Goal: Task Accomplishment & Management: Use online tool/utility

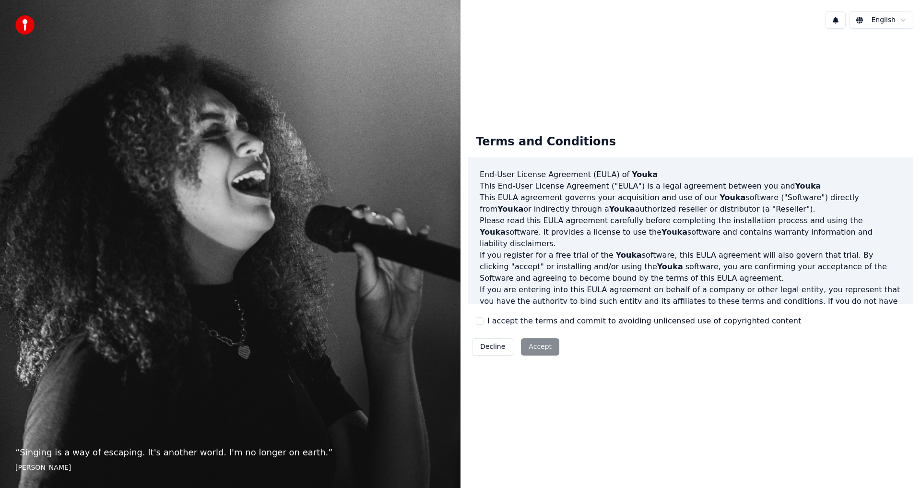
click at [480, 321] on button "I accept the terms and commit to avoiding unlicensed use of copyrighted content" at bounding box center [480, 321] width 8 height 8
click at [535, 349] on button "Accept" at bounding box center [540, 346] width 38 height 17
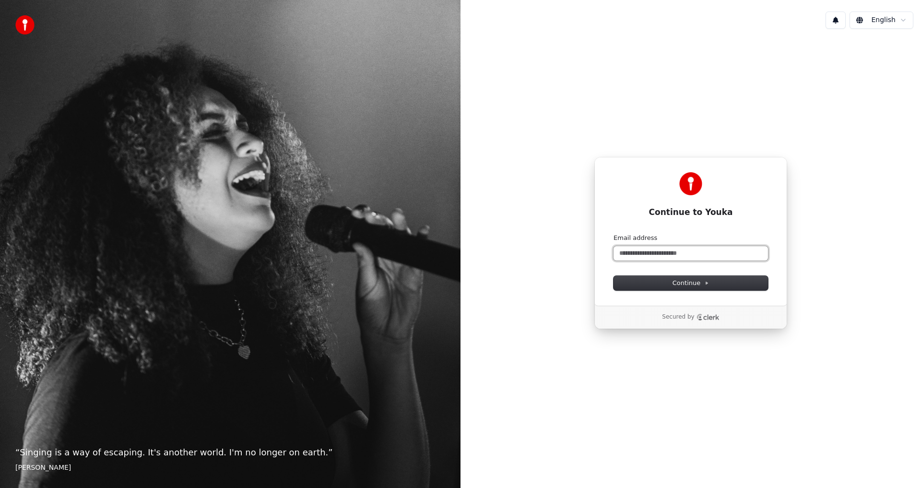
click at [722, 250] on input "Email address" at bounding box center [691, 253] width 155 height 14
click at [614, 234] on button "submit" at bounding box center [614, 234] width 0 height 0
type input "**********"
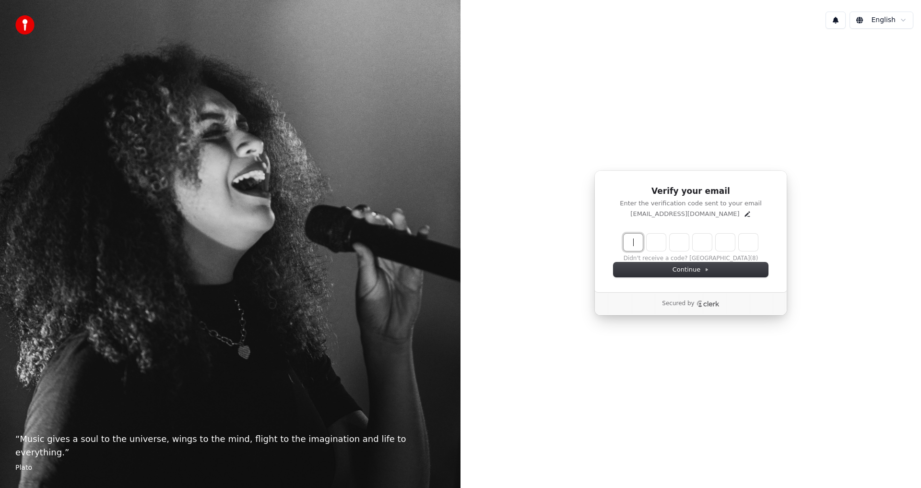
click at [722, 250] on input "Enter verification code" at bounding box center [701, 242] width 154 height 17
type input "******"
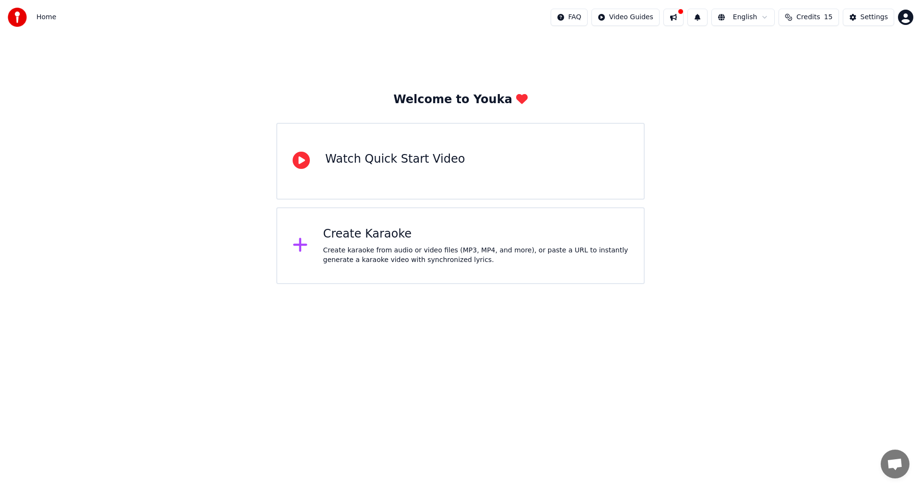
click at [902, 19] on html "Home FAQ Video Guides English Credits 15 Settings Welcome to Youka Watch Quick …" at bounding box center [460, 142] width 921 height 284
click at [741, 98] on html "Home FAQ Video Guides English Credits 15 Settings Welcome to Youka Watch Quick …" at bounding box center [460, 142] width 921 height 284
click at [427, 258] on div "Create karaoke from audio or video files (MP3, MP4, and more), or paste a URL t…" at bounding box center [476, 255] width 306 height 19
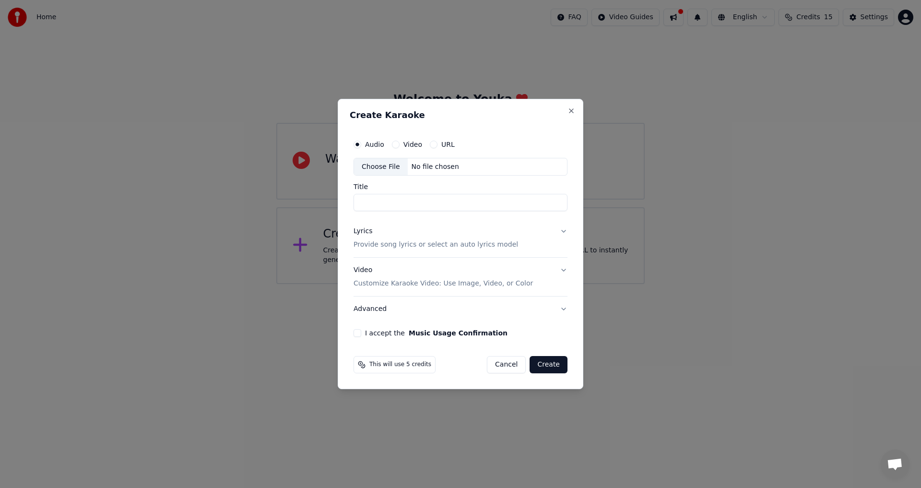
click at [359, 334] on button "I accept the Music Usage Confirmation" at bounding box center [358, 333] width 8 height 8
click at [565, 234] on button "Lyrics Provide song lyrics or select an auto lyrics model" at bounding box center [461, 238] width 214 height 38
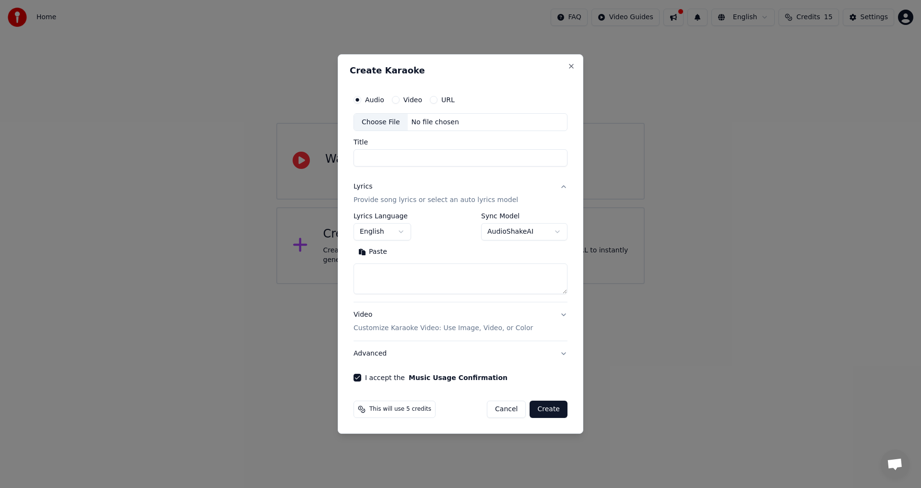
click at [562, 187] on button "Lyrics Provide song lyrics or select an auto lyrics model" at bounding box center [461, 194] width 214 height 38
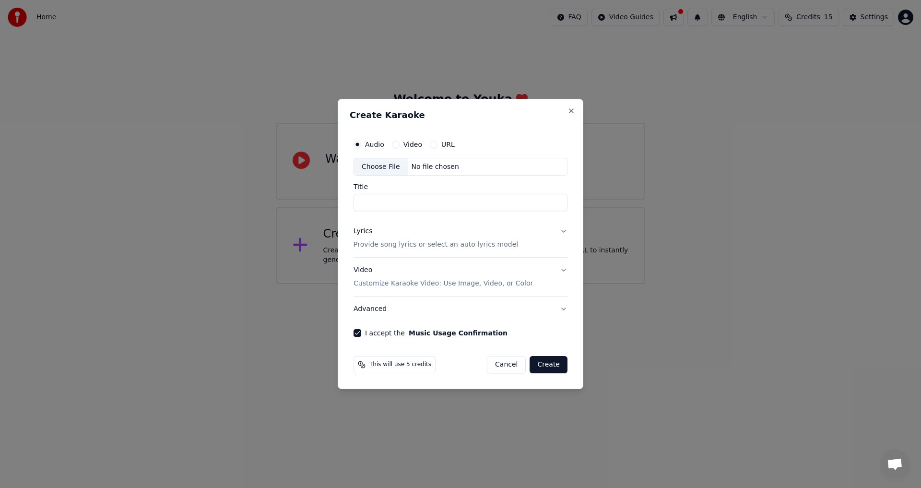
click at [511, 359] on button "Cancel" at bounding box center [506, 364] width 39 height 17
